Goal: Transaction & Acquisition: Obtain resource

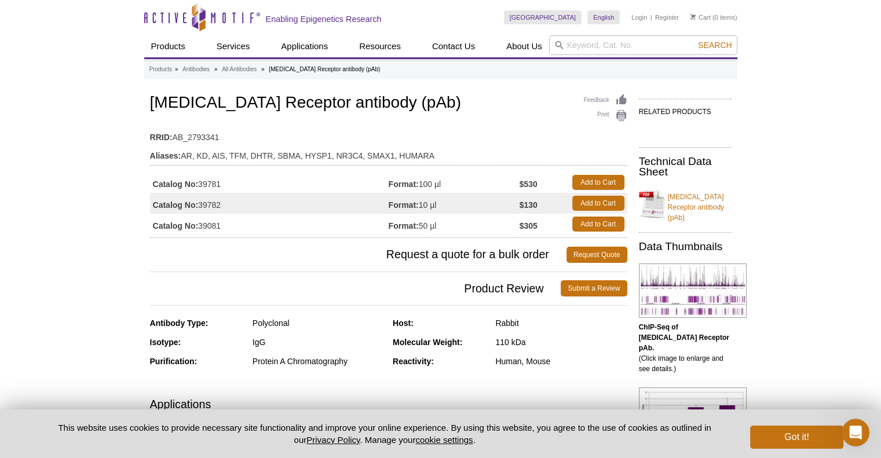
drag, startPoint x: 226, startPoint y: 183, endPoint x: 140, endPoint y: 183, distance: 85.7
click at [240, 188] on td "Catalog No: 39781" at bounding box center [269, 182] width 239 height 21
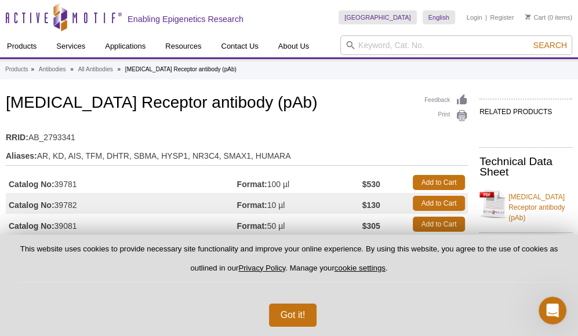
select select "[GEOGRAPHIC_DATA]"
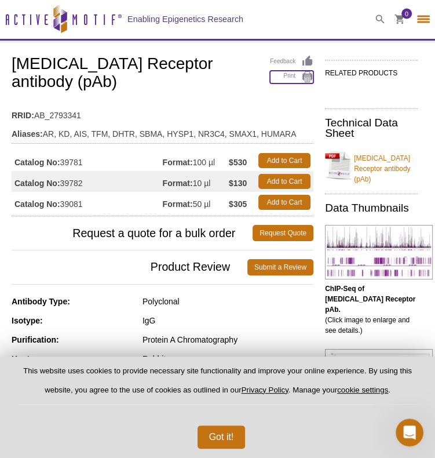
drag, startPoint x: 287, startPoint y: 74, endPoint x: 401, endPoint y: 337, distance: 286.7
click at [287, 74] on link "Print" at bounding box center [291, 77] width 43 height 13
click at [273, 153] on link "Add to Cart" at bounding box center [284, 160] width 52 height 15
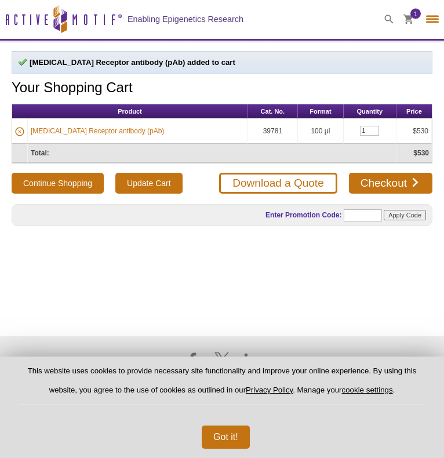
select select "[GEOGRAPHIC_DATA]"
click at [305, 181] on link "Download a Quote" at bounding box center [278, 183] width 118 height 21
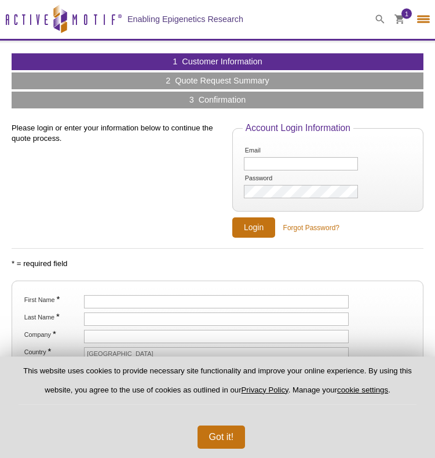
select select "[GEOGRAPHIC_DATA]"
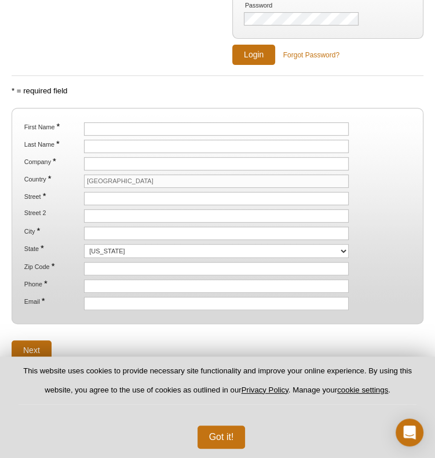
scroll to position [205, 0]
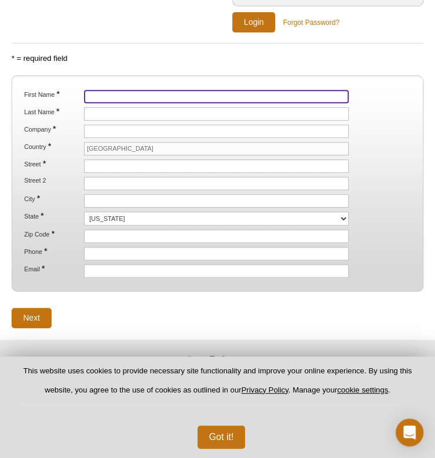
click at [112, 95] on input "First Name *" at bounding box center [216, 96] width 265 height 13
type input "Aerica"
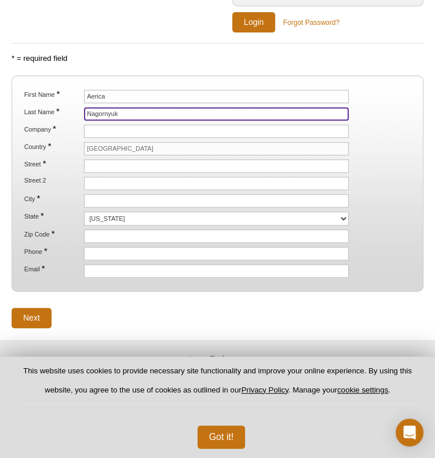
type input "Nagornyuk"
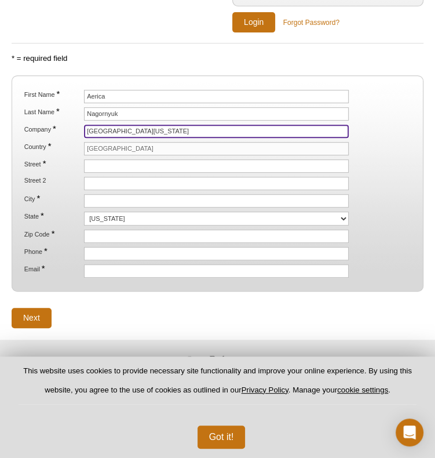
type input "University of North Dakota"
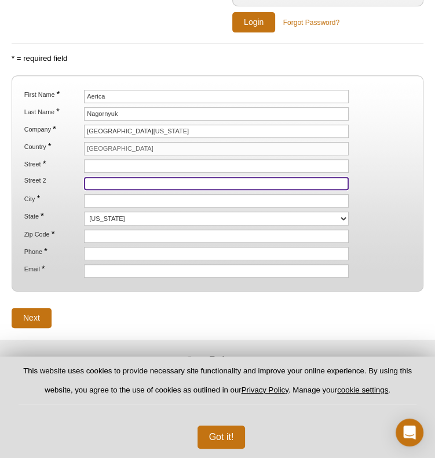
click at [120, 184] on input "Street 2" at bounding box center [216, 183] width 265 height 13
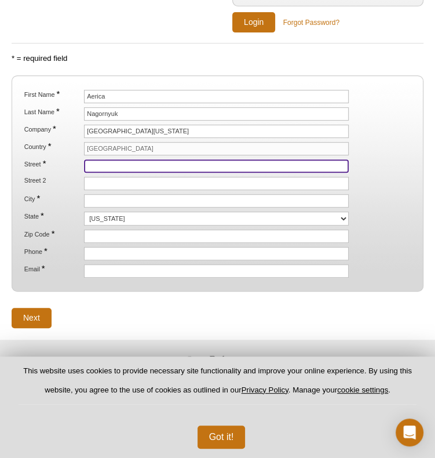
click at [181, 161] on input "Street *" at bounding box center [216, 165] width 265 height 13
type input "1300 Columbia Rd"
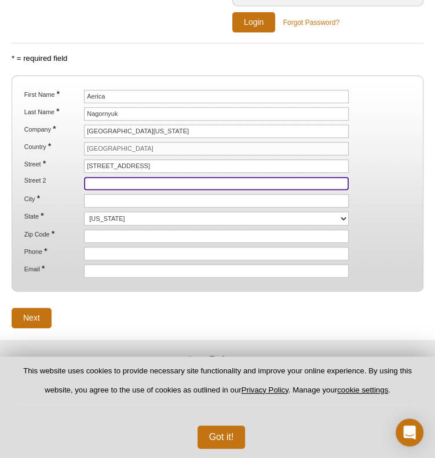
click at [102, 180] on input "Street 2" at bounding box center [216, 183] width 265 height 13
type input "RM"
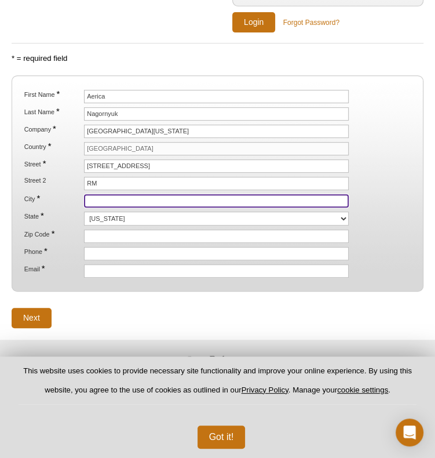
click at [98, 199] on input "City *" at bounding box center [216, 200] width 265 height 13
type input "Grand Forks"
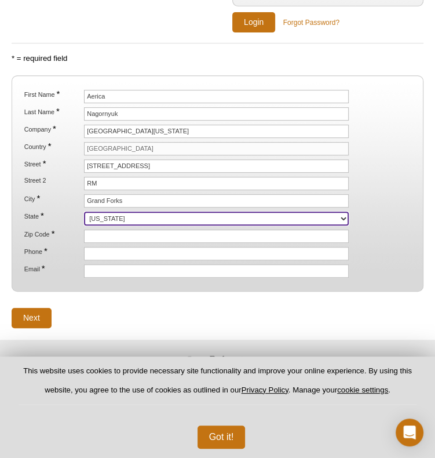
select select "ND"
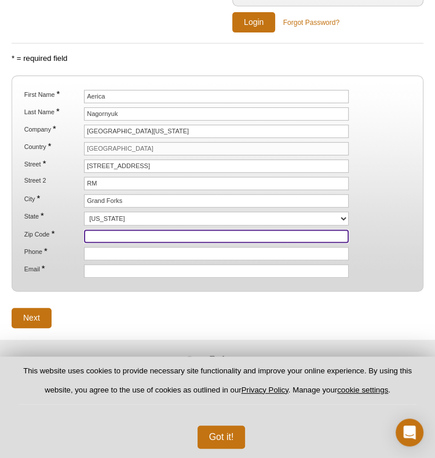
click at [103, 231] on input "Zip Code *" at bounding box center [216, 235] width 265 height 13
type input "58201"
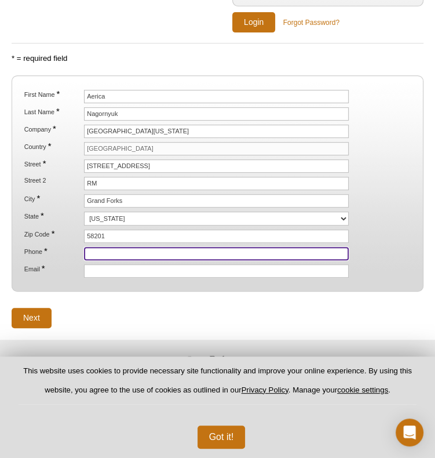
click at [97, 249] on input "Phone *" at bounding box center [216, 253] width 265 height 13
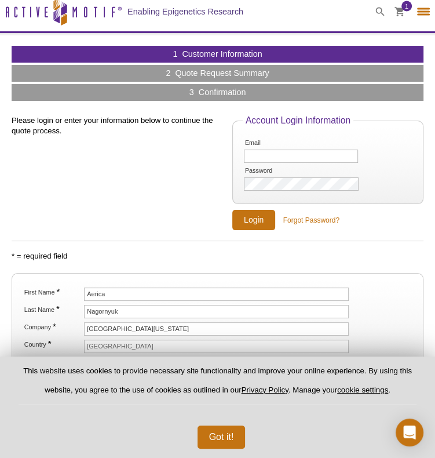
scroll to position [0, 0]
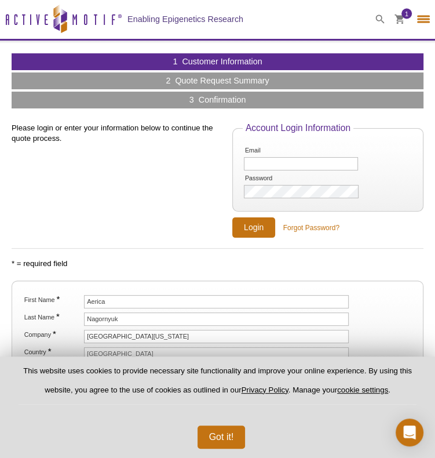
type input "7013305"
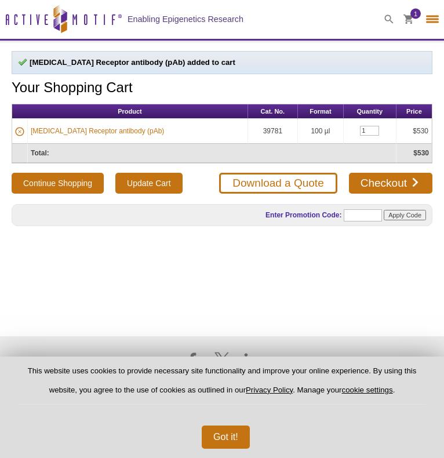
select select "[GEOGRAPHIC_DATA]"
click at [137, 136] on td "[MEDICAL_DATA] Receptor antibody (pAb)" at bounding box center [138, 131] width 220 height 25
drag, startPoint x: 144, startPoint y: 126, endPoint x: 15, endPoint y: 132, distance: 128.7
click at [15, 132] on tr "Androgen Receptor antibody (pAb) 39781 100 µl 1 $530" at bounding box center [221, 131] width 419 height 25
copy link "[MEDICAL_DATA] Receptor antibody (pAb)"
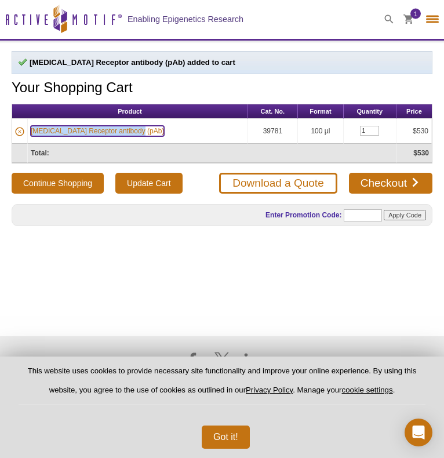
click at [92, 126] on link "[MEDICAL_DATA] Receptor antibody (pAb)" at bounding box center [97, 131] width 133 height 10
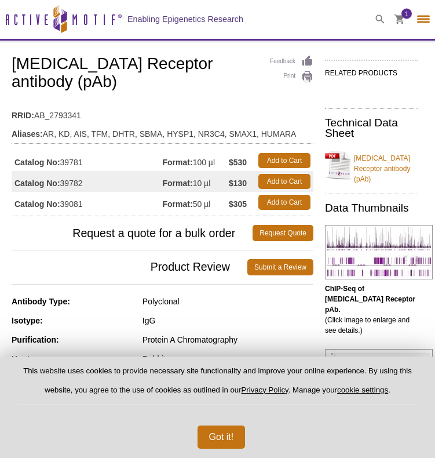
select select "[GEOGRAPHIC_DATA]"
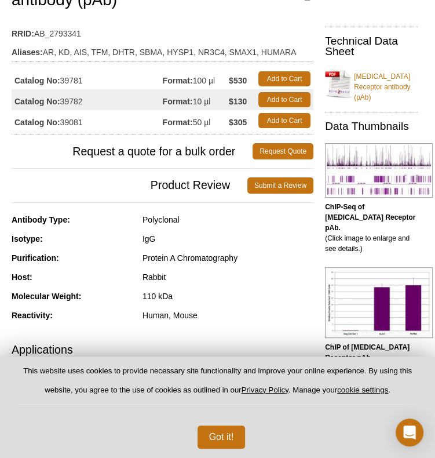
scroll to position [82, 0]
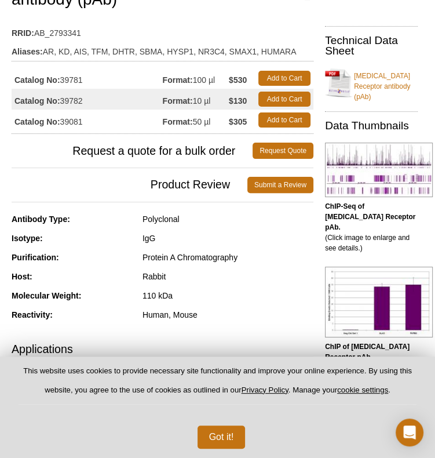
drag, startPoint x: 86, startPoint y: 61, endPoint x: 63, endPoint y: 62, distance: 23.2
click at [63, 68] on td "Catalog No: 39781" at bounding box center [87, 78] width 151 height 21
copy td "39781"
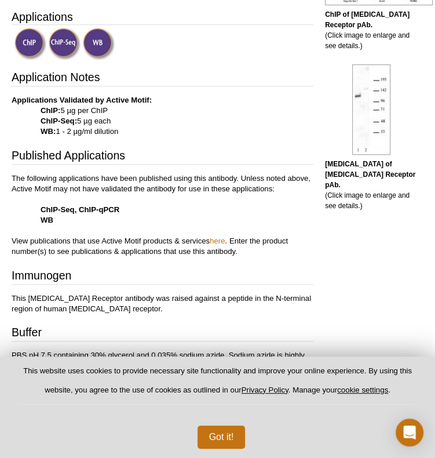
scroll to position [414, 0]
